Goal: Task Accomplishment & Management: Use online tool/utility

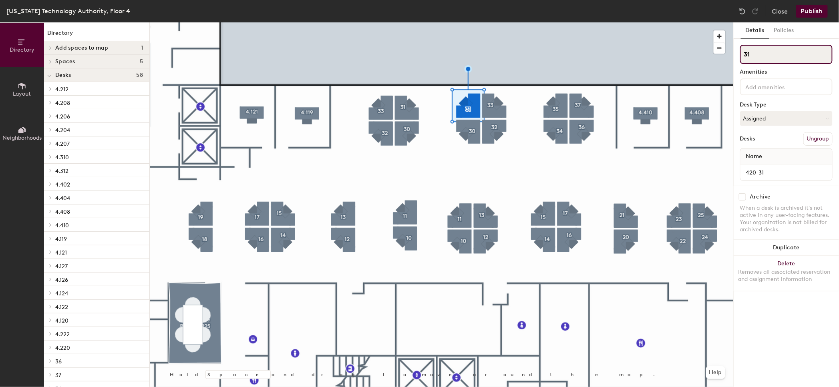
click at [767, 55] on input "31" at bounding box center [786, 54] width 92 height 19
type input "29"
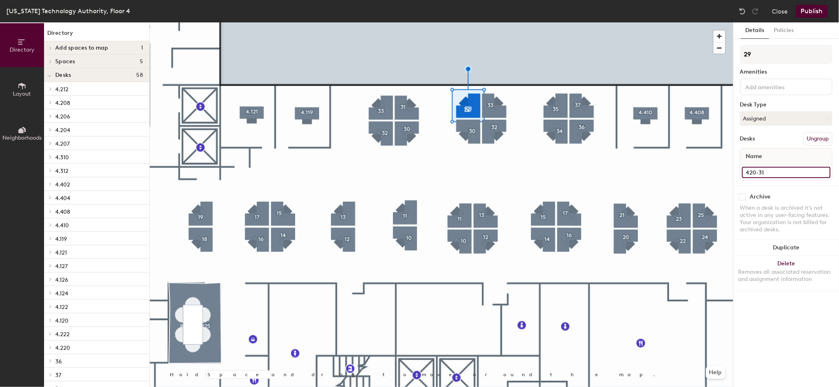
click at [768, 171] on input "420-31" at bounding box center [786, 172] width 88 height 11
type input "420-29"
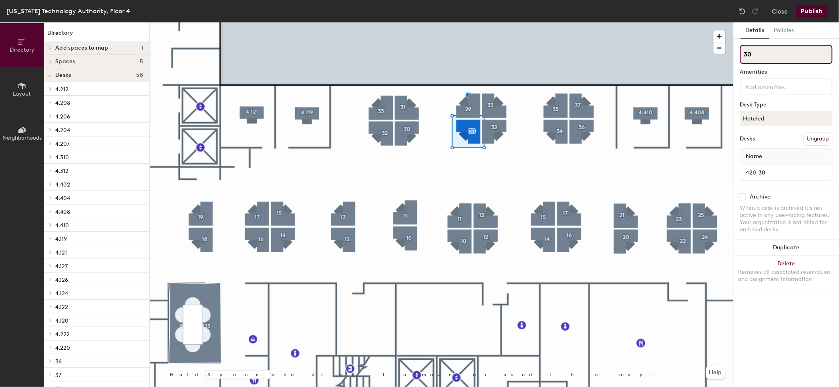
click at [762, 53] on input "30" at bounding box center [786, 54] width 92 height 19
type input "3"
type input "28"
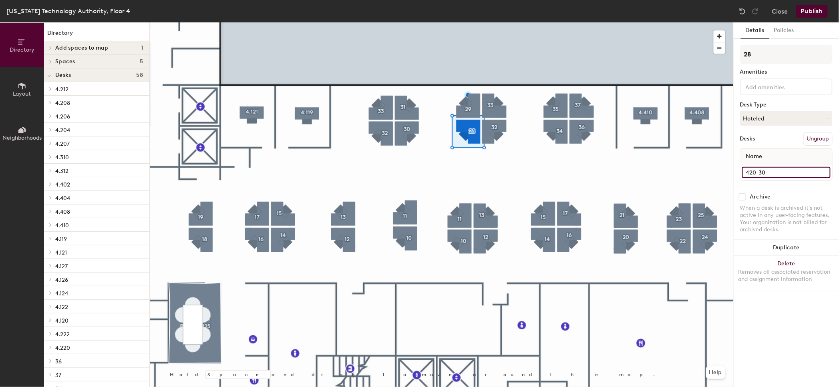
click at [771, 169] on input "420-30" at bounding box center [786, 172] width 88 height 11
click at [779, 181] on div "28 Amenities Desk Type Hoteled Desks Ungroup Name 420-30" at bounding box center [786, 115] width 92 height 141
click at [777, 169] on input "420-30" at bounding box center [786, 172] width 88 height 11
click at [776, 169] on input "420-30" at bounding box center [786, 172] width 88 height 11
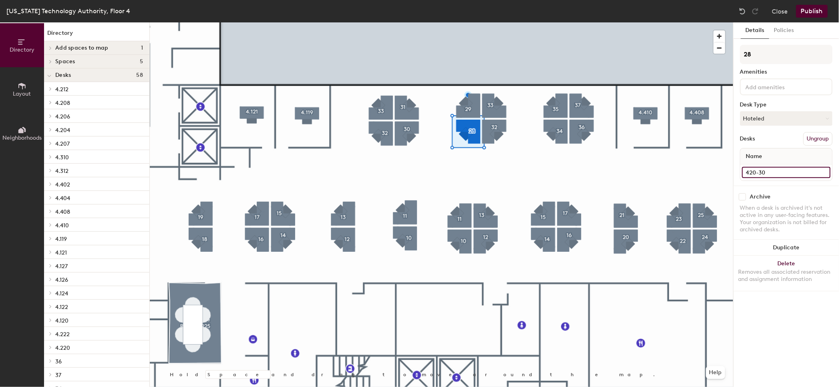
click at [773, 169] on input "420-30" at bounding box center [786, 172] width 88 height 11
type input "420-28"
click at [597, 22] on div at bounding box center [441, 22] width 583 height 0
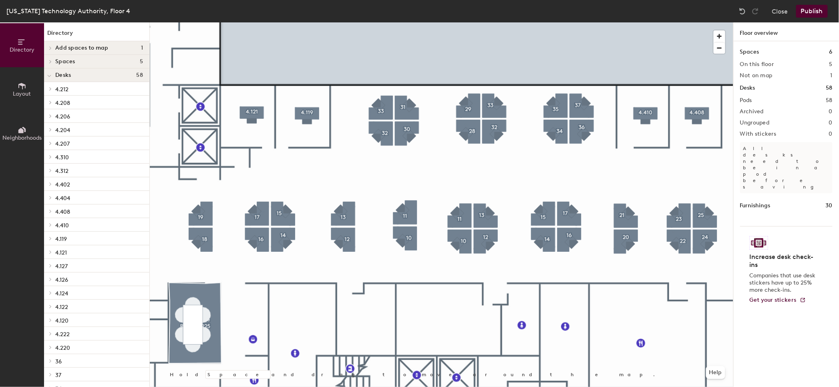
click at [812, 7] on button "Publish" at bounding box center [812, 11] width 32 height 13
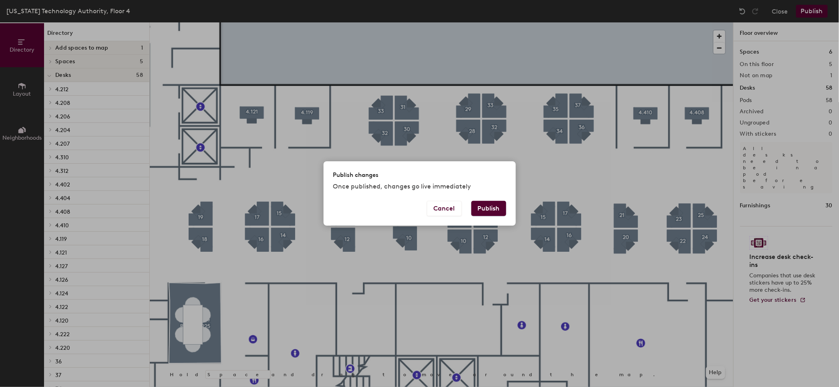
click at [494, 209] on button "Publish" at bounding box center [488, 208] width 35 height 15
